Goal: Information Seeking & Learning: Learn about a topic

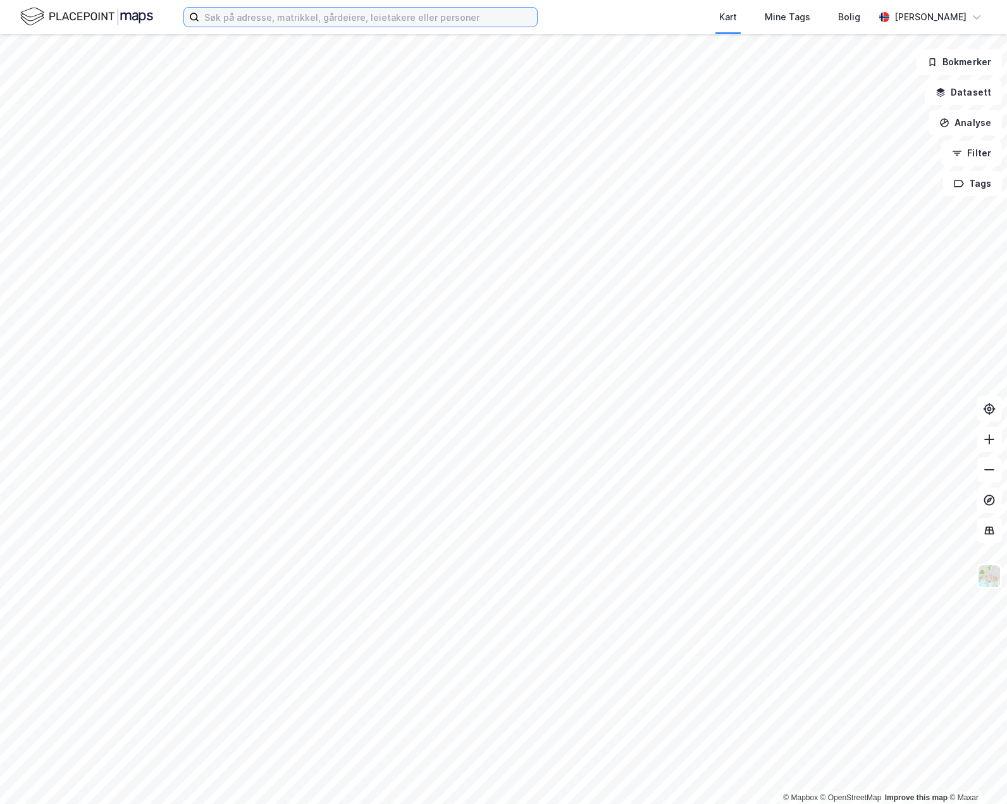
click at [244, 8] on input at bounding box center [368, 17] width 338 height 19
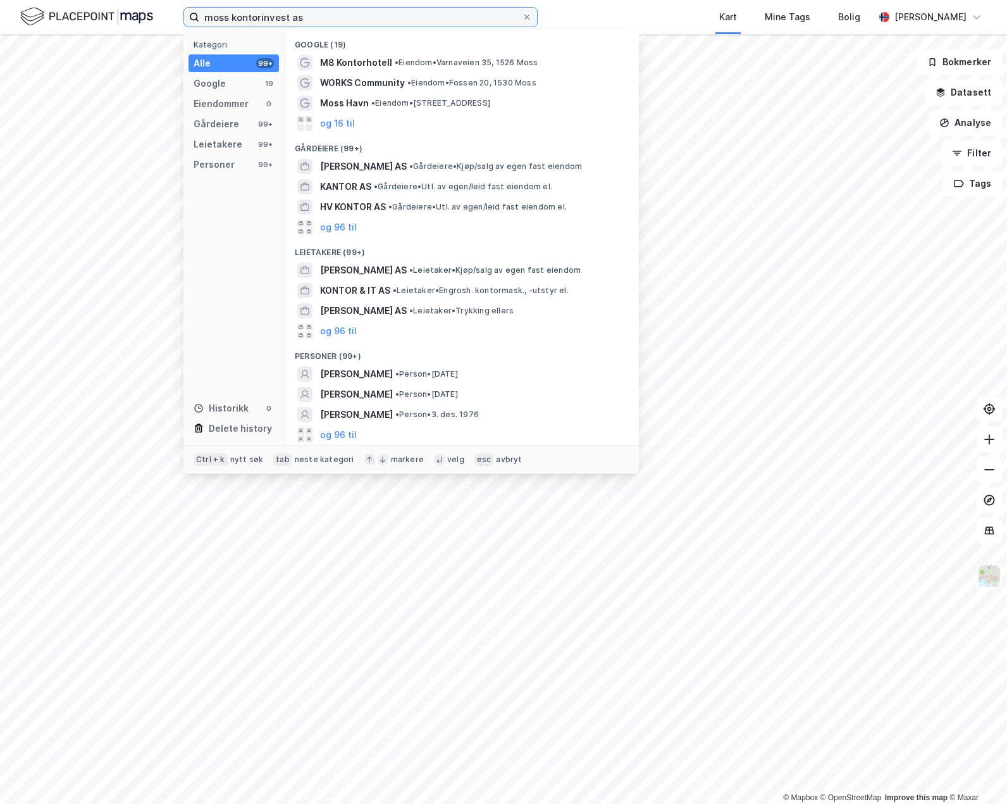
type input "moss kontorinvest as"
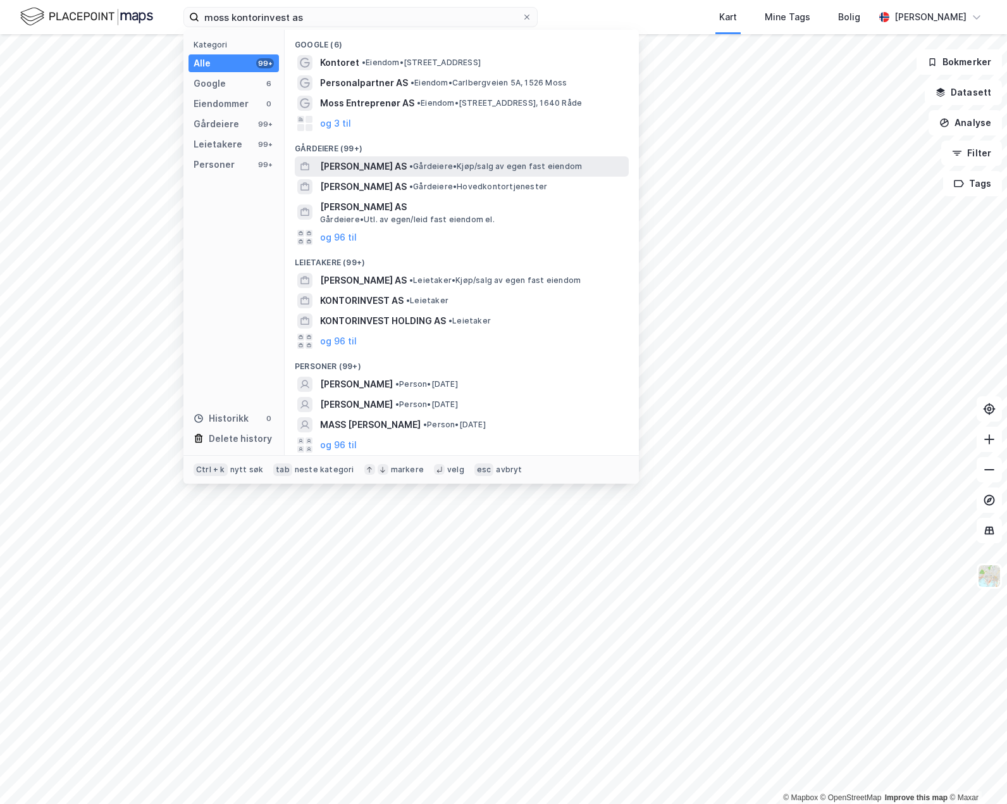
click at [400, 171] on span "[PERSON_NAME] AS" at bounding box center [363, 166] width 87 height 15
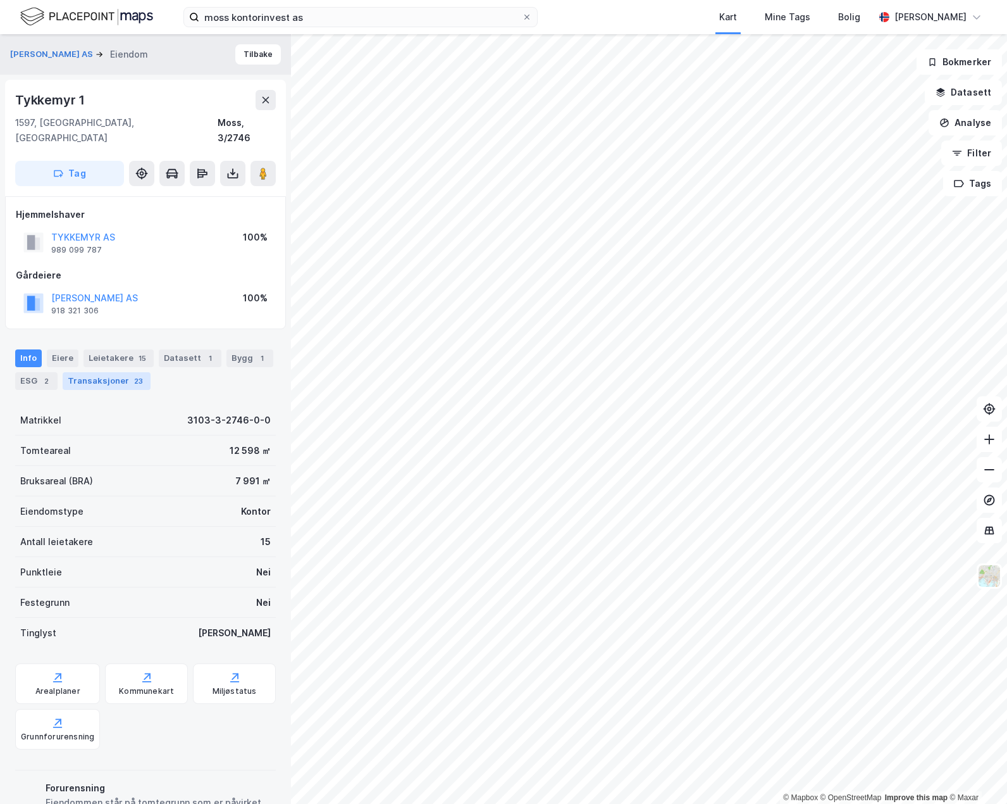
click at [117, 372] on div "Transaksjoner 23" at bounding box center [107, 381] width 88 height 18
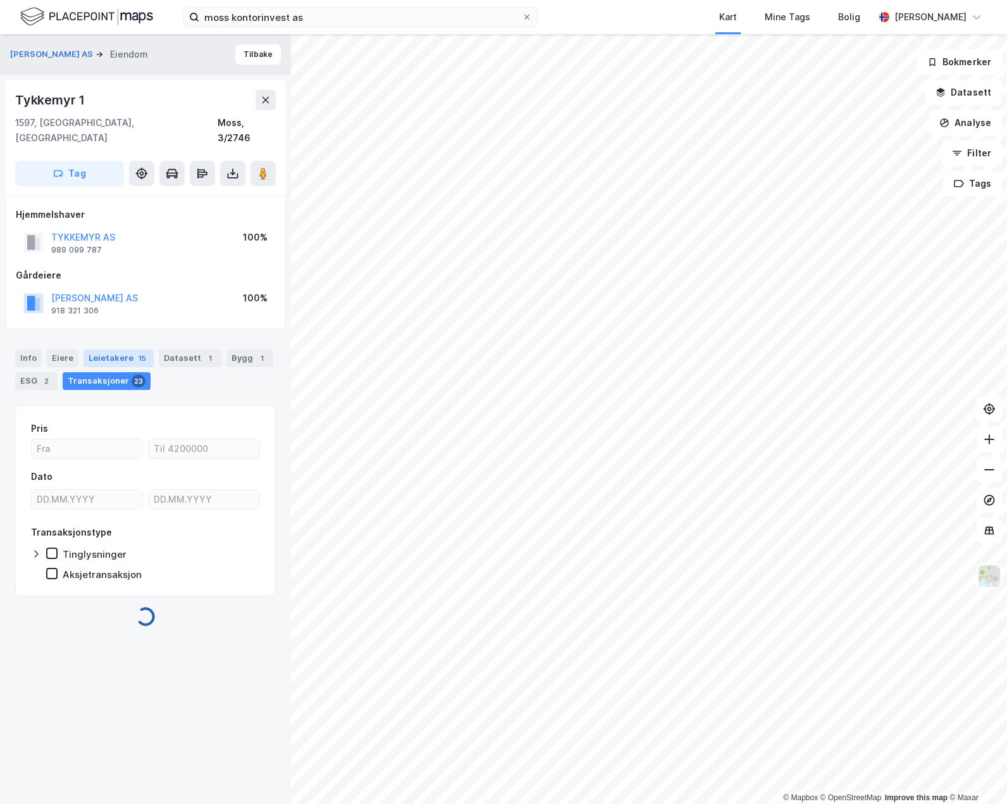
click at [116, 349] on div "Leietakere 15" at bounding box center [119, 358] width 70 height 18
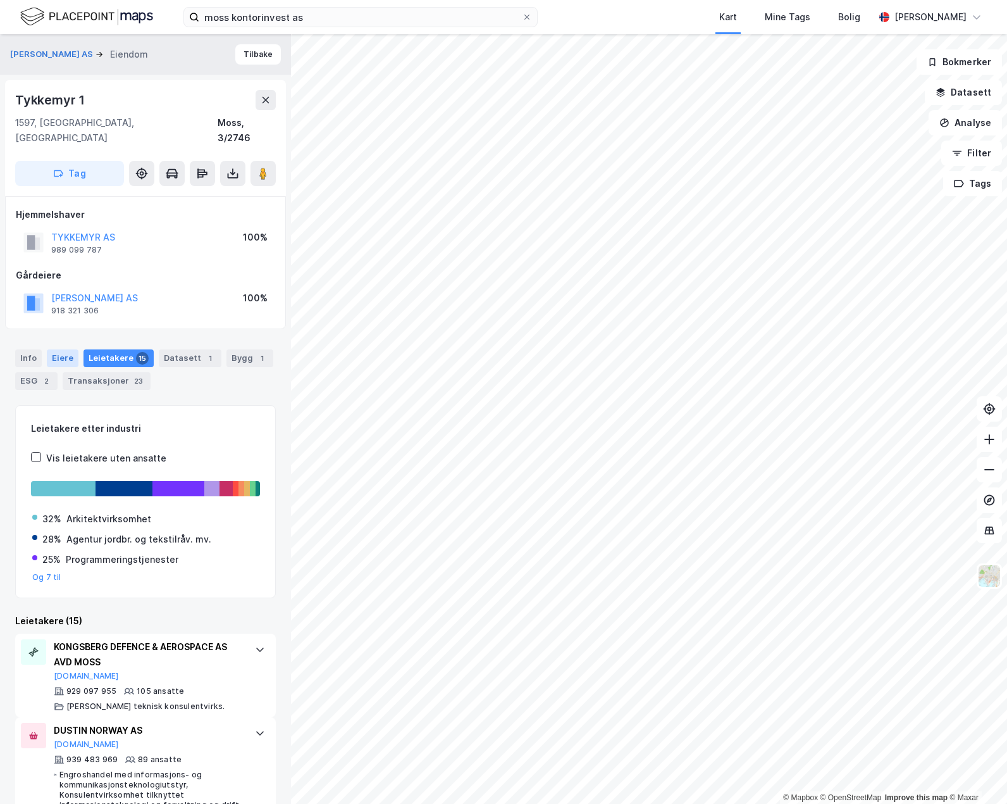
click at [57, 349] on div "Eiere" at bounding box center [63, 358] width 32 height 18
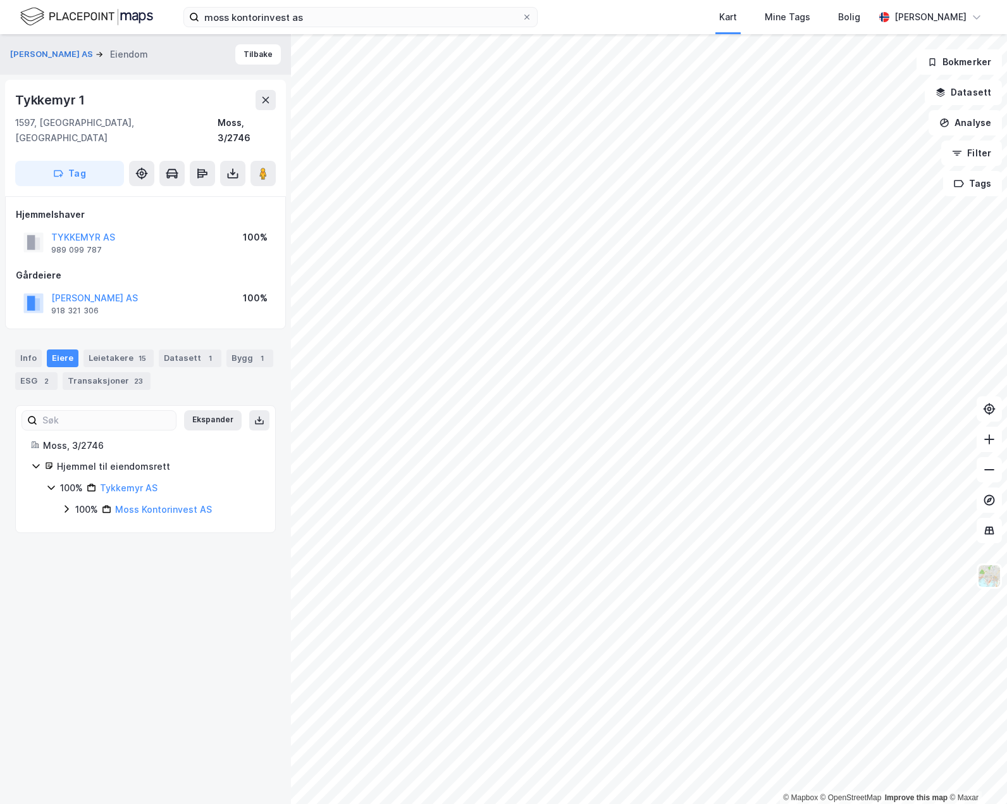
click at [73, 502] on div "100% Moss Kontorinvest AS" at bounding box center [160, 509] width 199 height 15
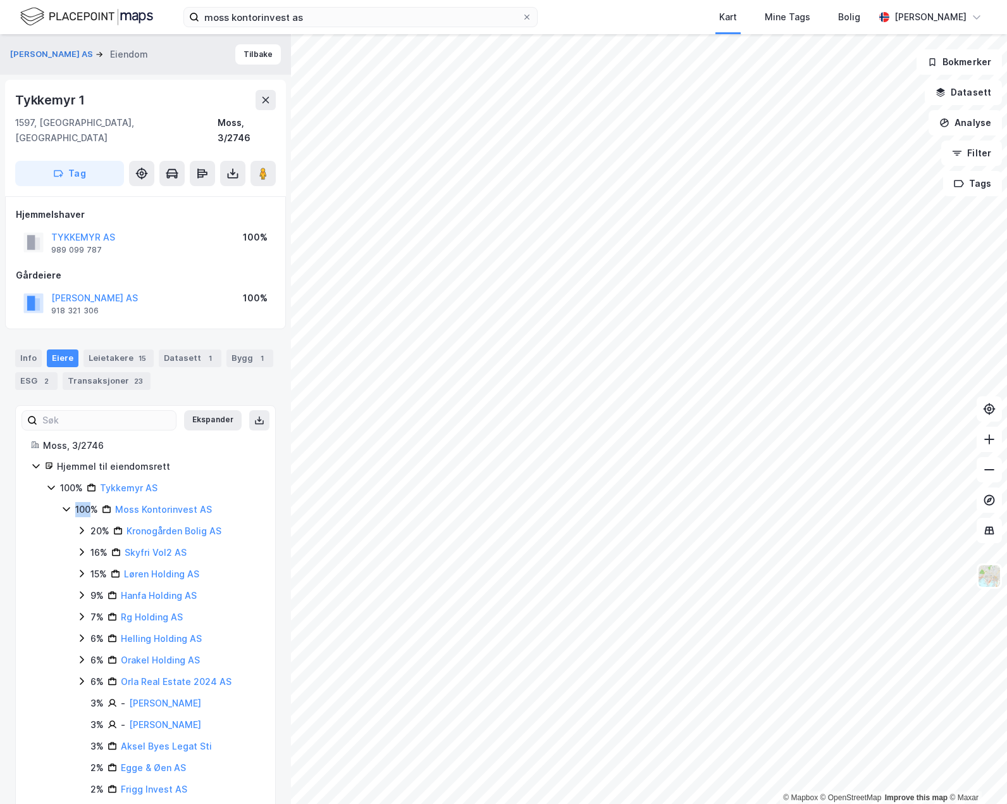
click at [72, 502] on div "100% Moss Kontorinvest AS" at bounding box center [160, 509] width 199 height 15
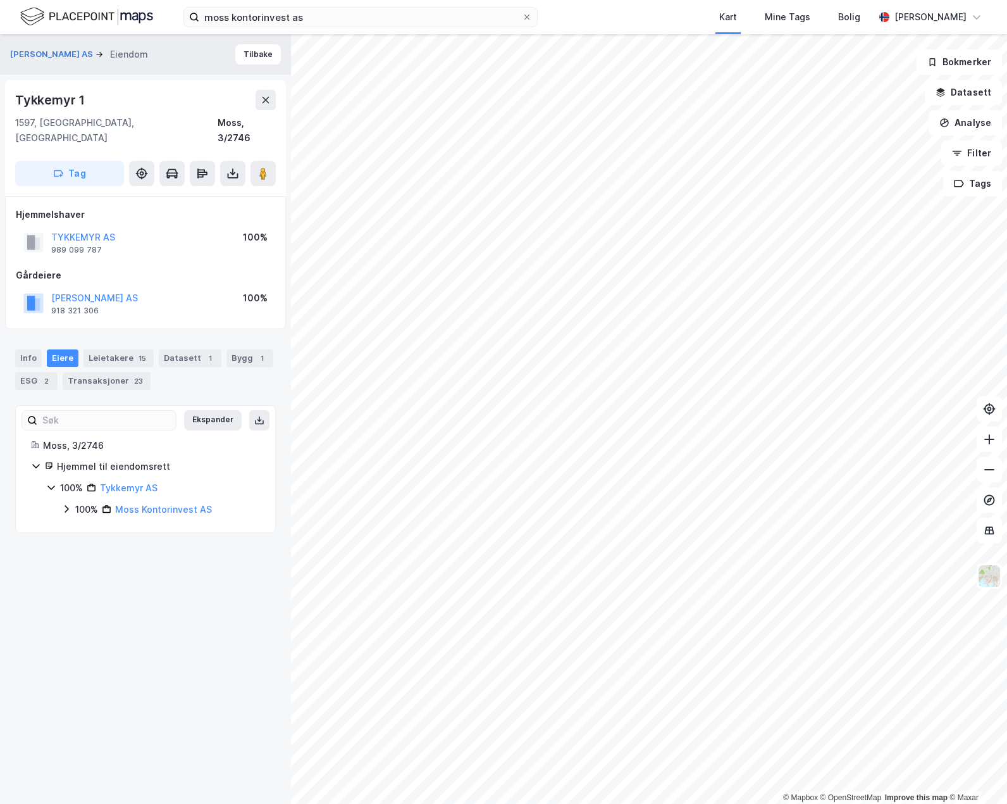
click at [68, 504] on icon at bounding box center [66, 509] width 10 height 10
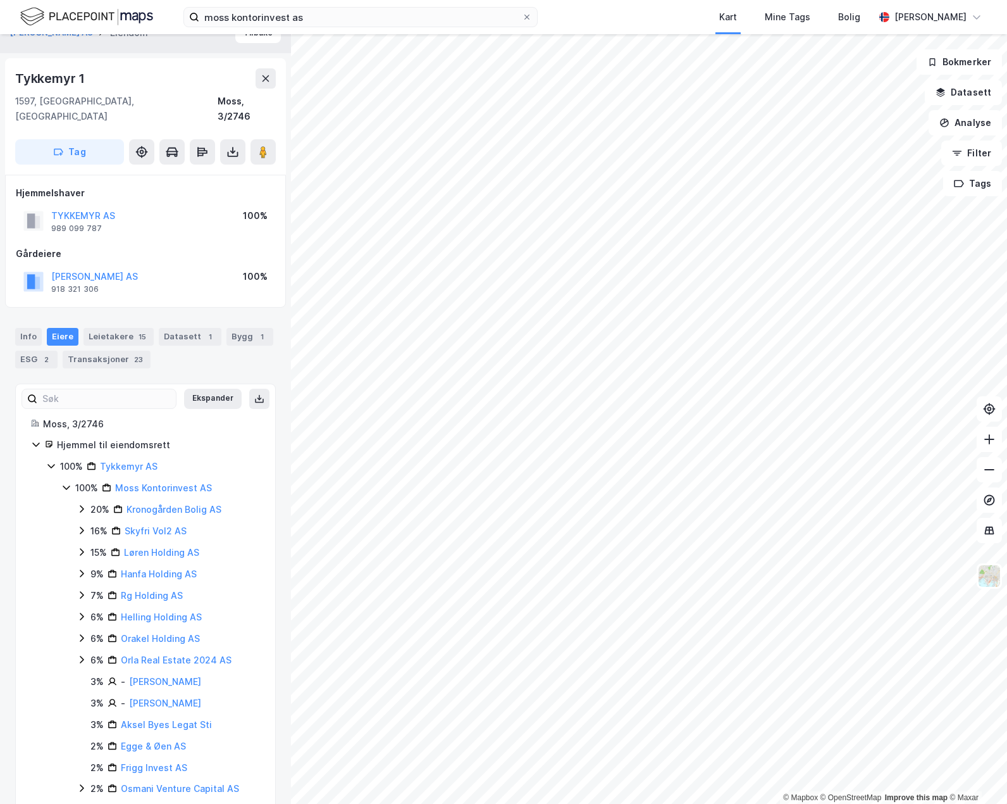
scroll to position [30, 0]
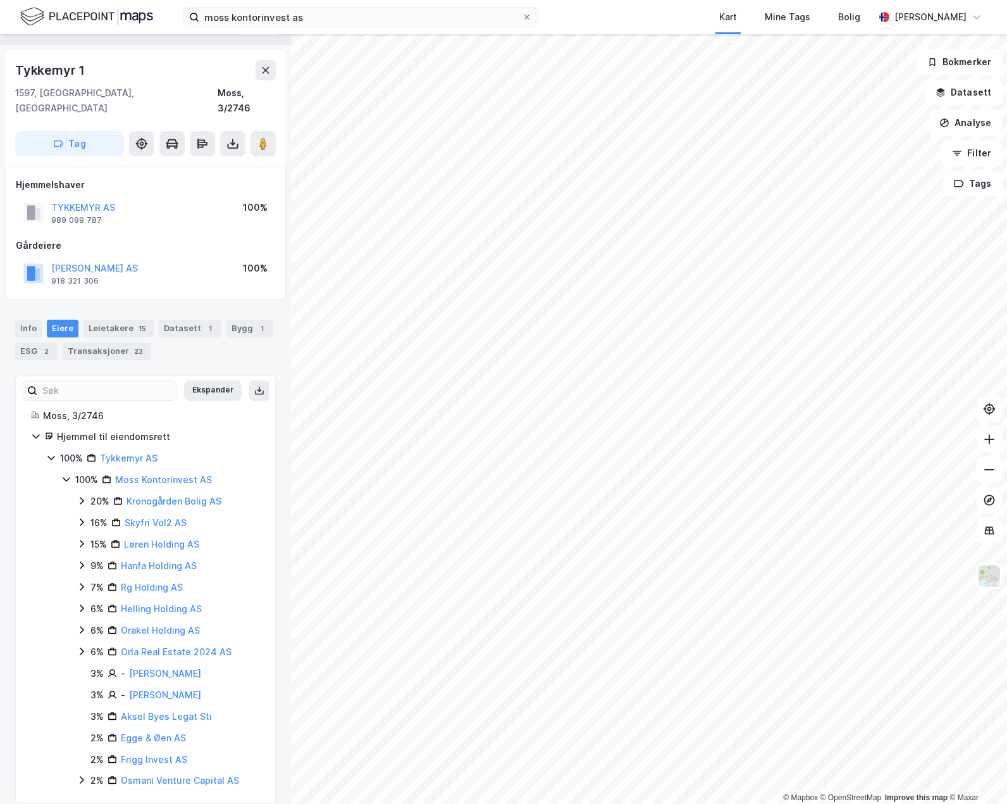
drag, startPoint x: 137, startPoint y: 252, endPoint x: 113, endPoint y: 286, distance: 41.8
click at [113, 286] on div "MOSS KONTORINVEST AS [PERSON_NAME] 1 1597, [GEOGRAPHIC_DATA], [GEOGRAPHIC_DATA]…" at bounding box center [145, 418] width 291 height 769
click at [139, 474] on link "Moss Kontorinvest AS" at bounding box center [163, 479] width 97 height 11
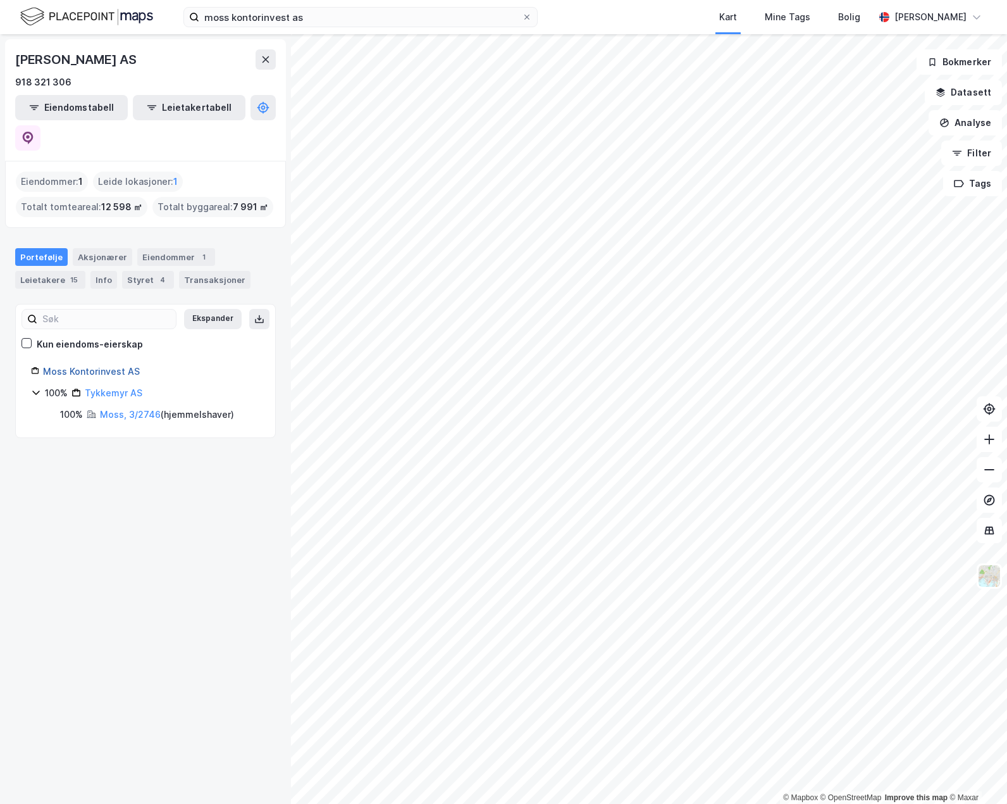
click at [89, 366] on link "Moss Kontorinvest AS" at bounding box center [91, 371] width 97 height 11
drag, startPoint x: 86, startPoint y: 339, endPoint x: 56, endPoint y: 484, distance: 148.7
click at [54, 510] on div "MOSS KONTORINVEST AS 918 321 306 Eiendomstabell Leietakertabell Eiendommer : 1 …" at bounding box center [145, 418] width 291 height 769
click at [141, 271] on div "Styret 4" at bounding box center [148, 280] width 52 height 18
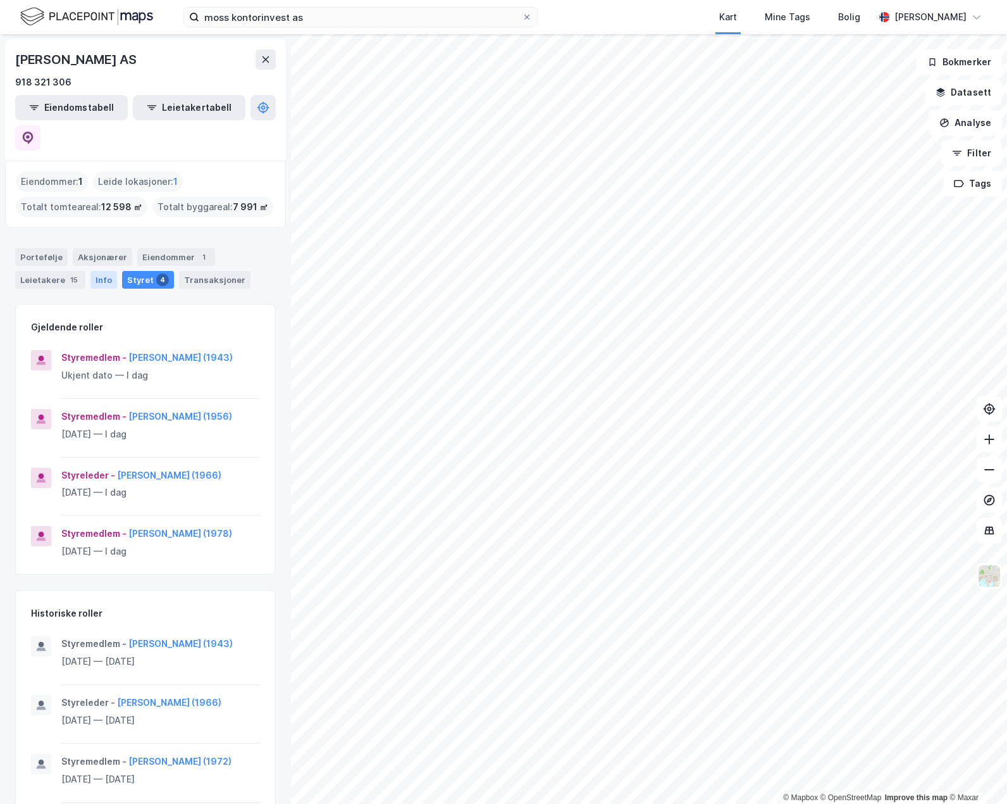
click at [104, 271] on div "Info" at bounding box center [103, 280] width 27 height 18
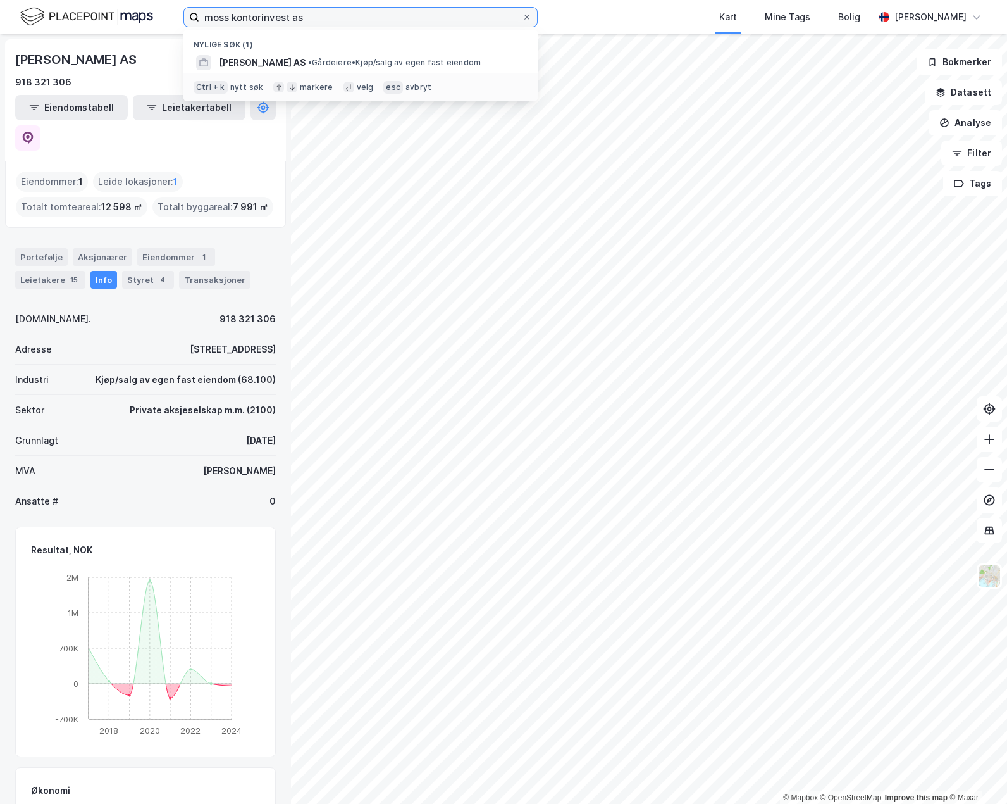
drag, startPoint x: 316, startPoint y: 17, endPoint x: 89, endPoint y: 20, distance: 227.2
click at [89, 20] on div "moss kontorinvest as Nylige søk (1) MOSS KONTORINVEST AS • Gårdeiere • Kjøp/sal…" at bounding box center [503, 17] width 1007 height 34
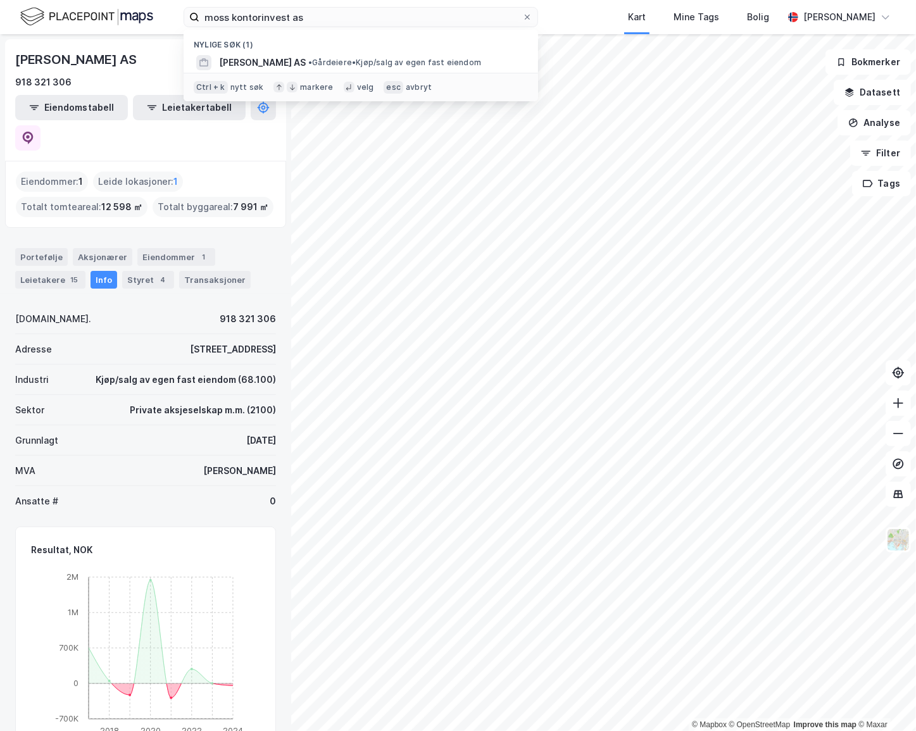
click at [246, 486] on div "Ansatte # 0" at bounding box center [145, 501] width 261 height 30
